Goal: Task Accomplishment & Management: Use online tool/utility

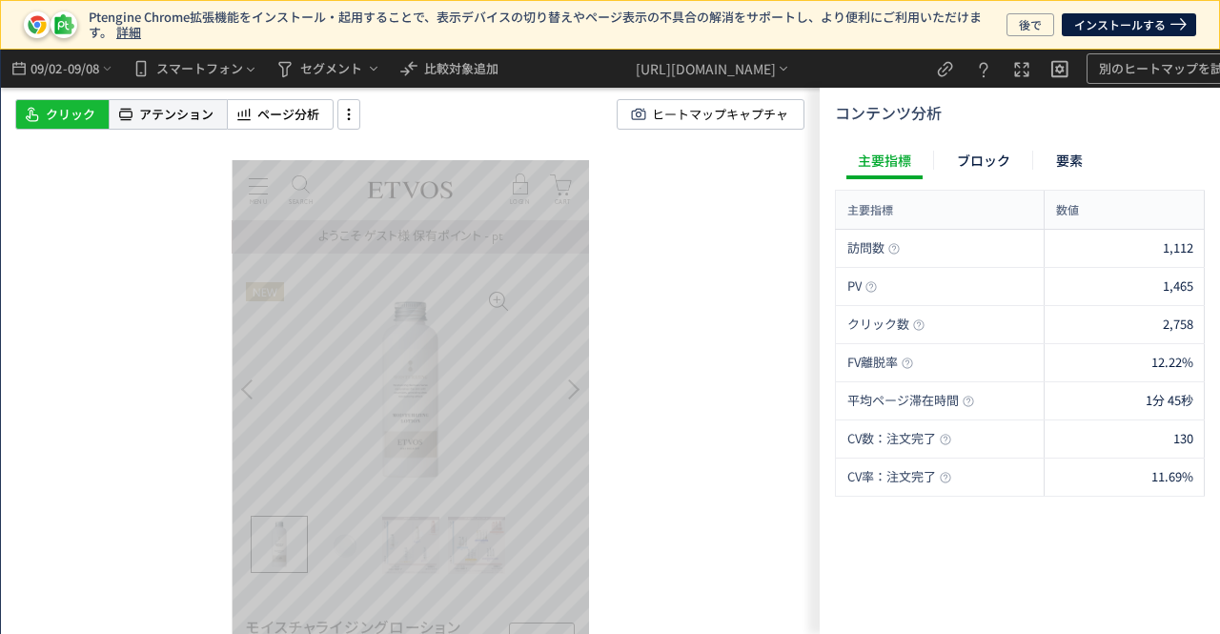
click at [185, 112] on span "アテンション" at bounding box center [176, 115] width 74 height 18
click at [339, 109] on icon at bounding box center [348, 114] width 23 height 21
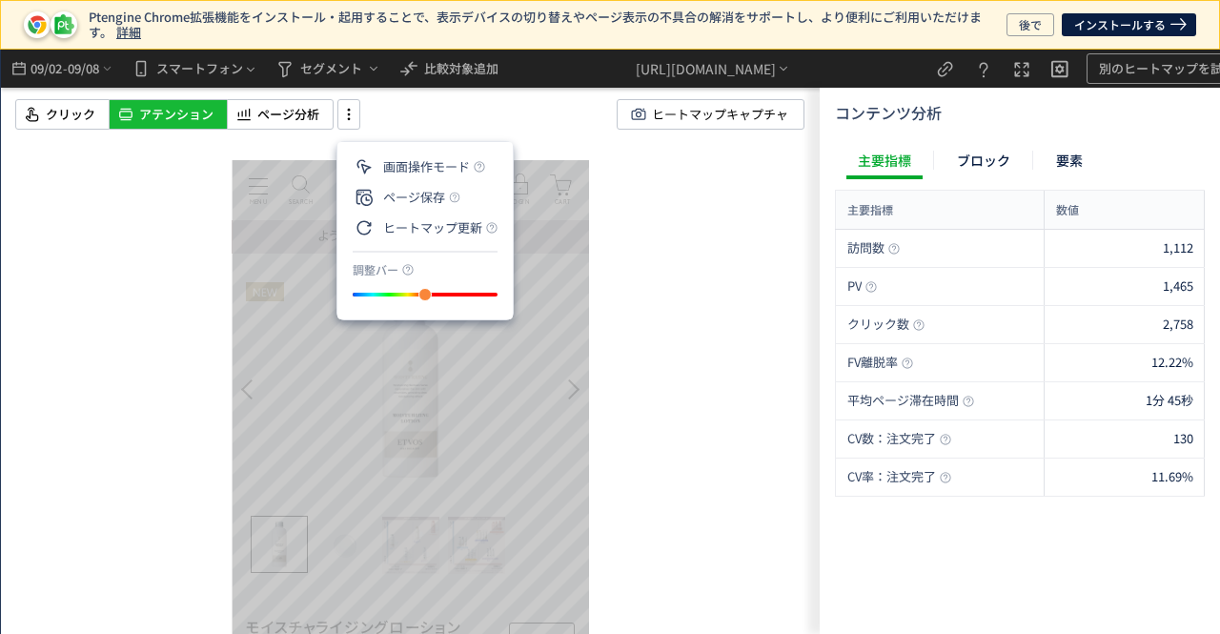
click at [414, 120] on div "クリック アテンション ページ分析 ヒートマップキャプチャ" at bounding box center [424, 114] width 819 height 30
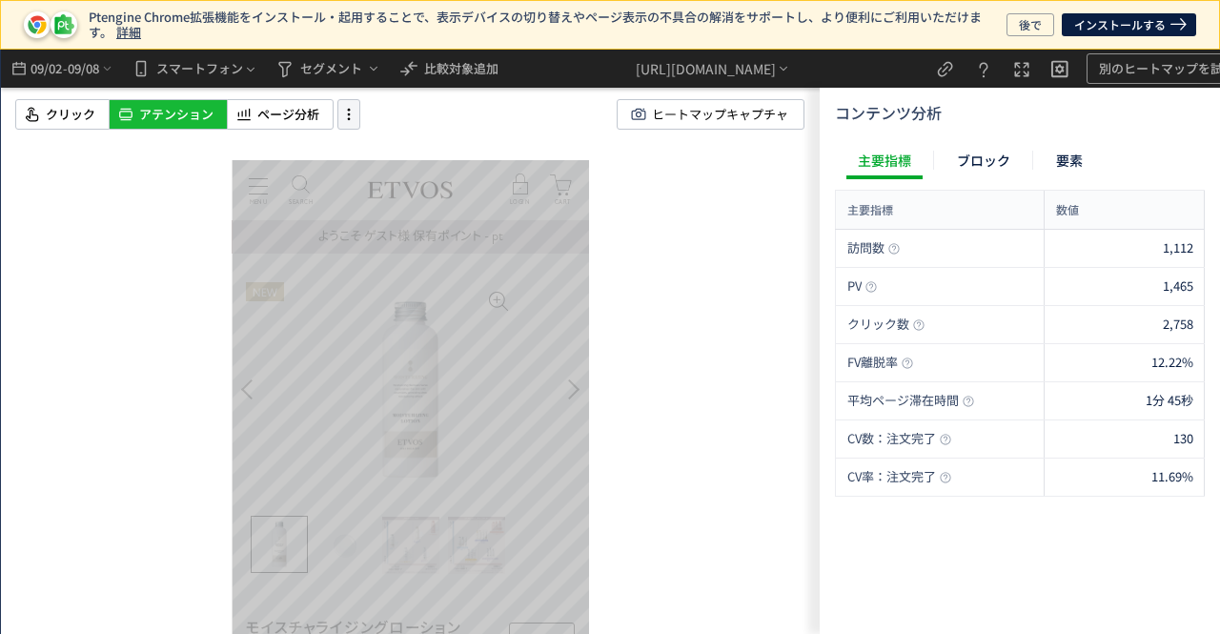
click at [352, 111] on icon at bounding box center [348, 114] width 23 height 21
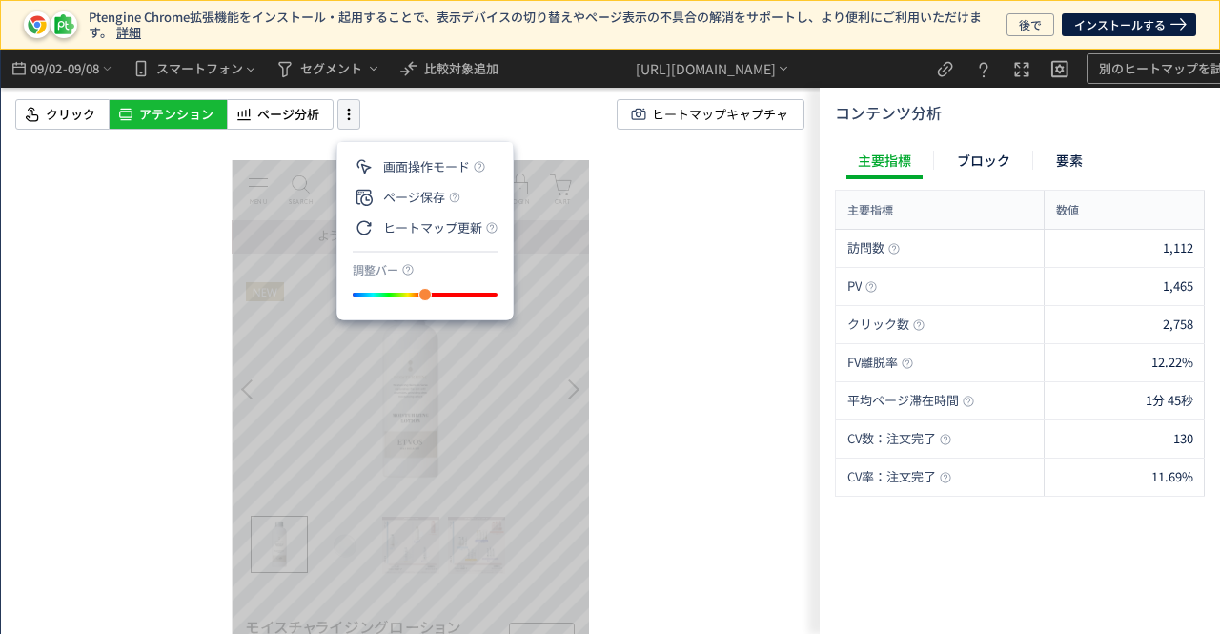
click at [337, 107] on icon at bounding box center [348, 114] width 23 height 21
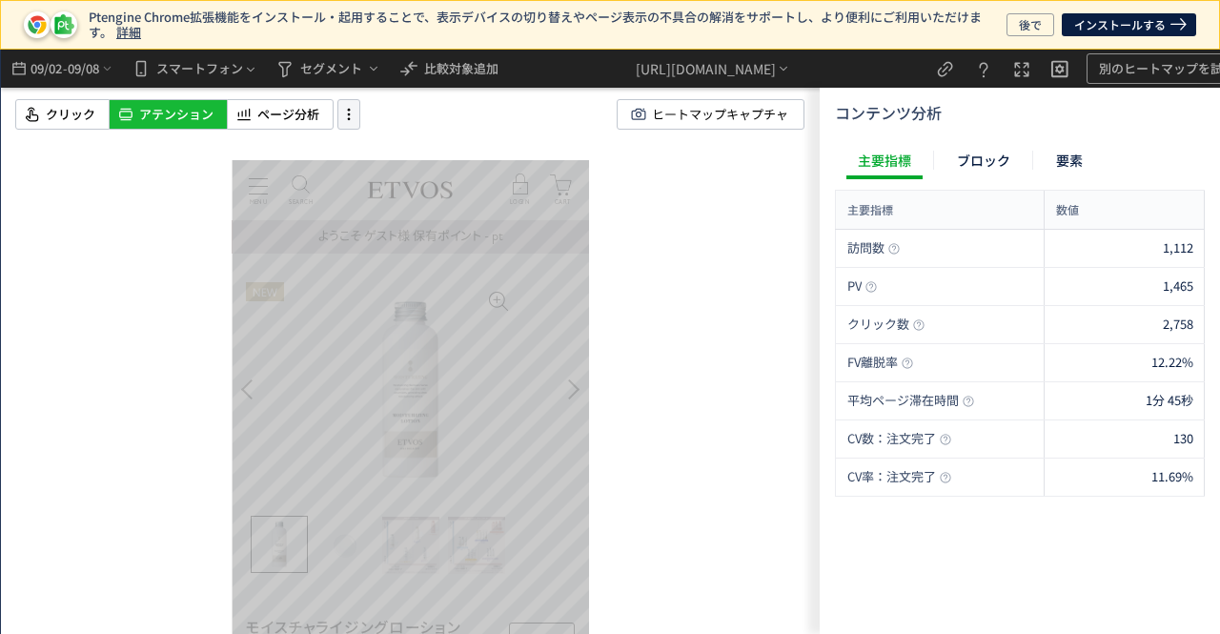
click at [337, 107] on icon at bounding box center [348, 114] width 23 height 21
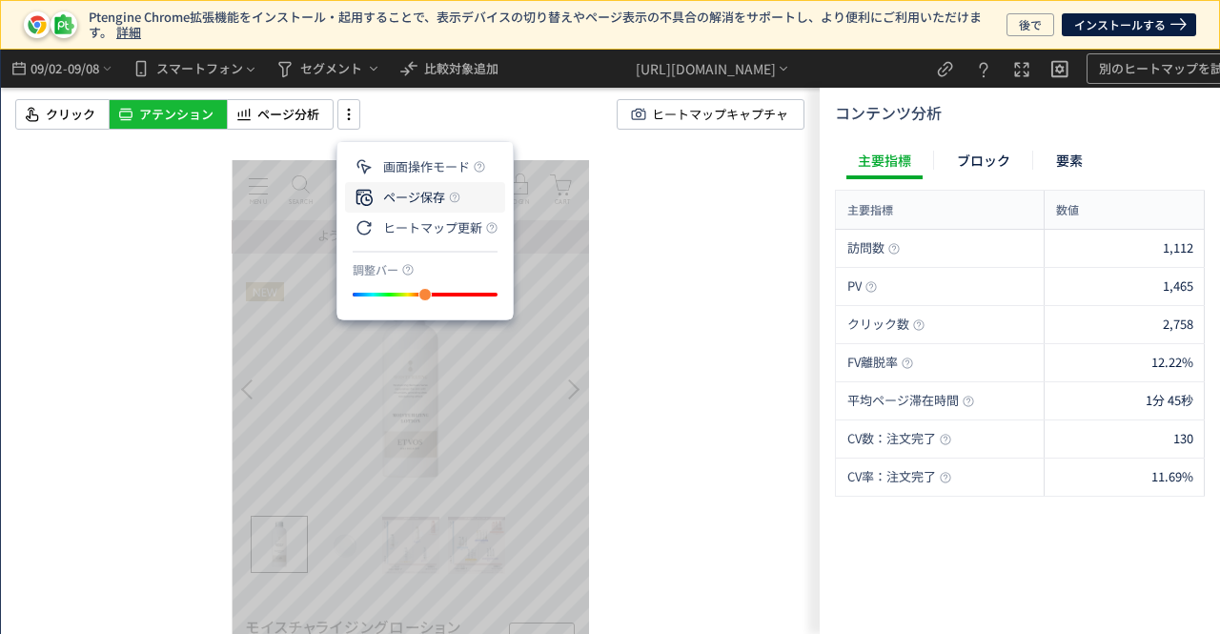
click at [398, 195] on p "ページ保存" at bounding box center [399, 197] width 92 height 34
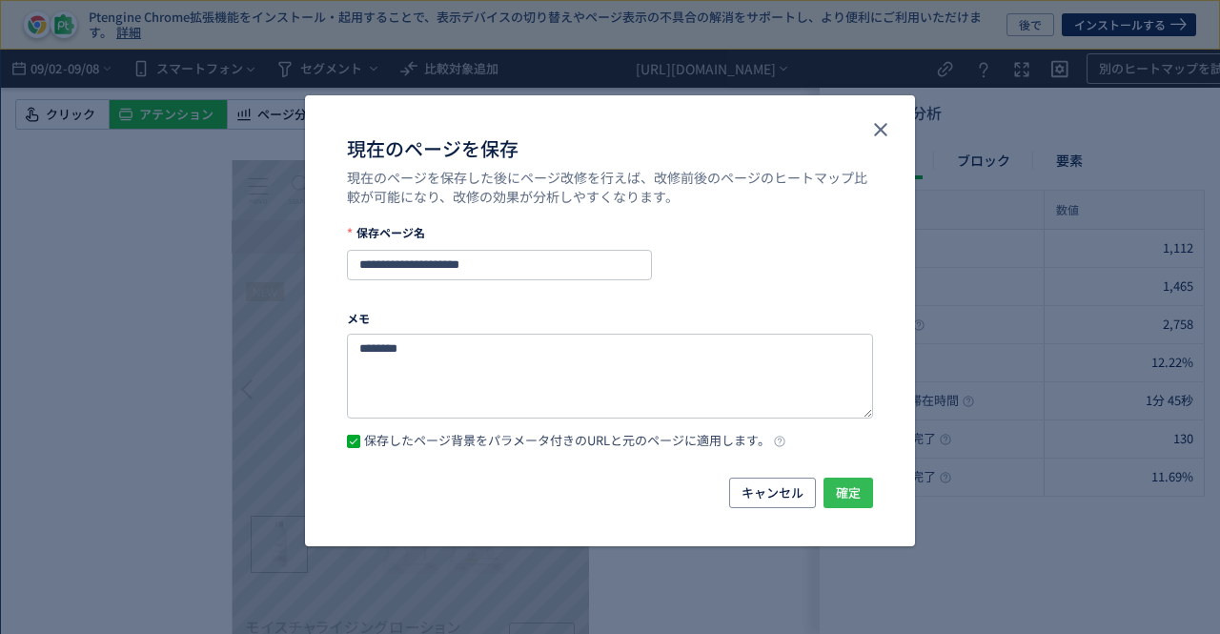
click at [843, 488] on span "確定" at bounding box center [848, 492] width 25 height 30
